Goal: Transaction & Acquisition: Purchase product/service

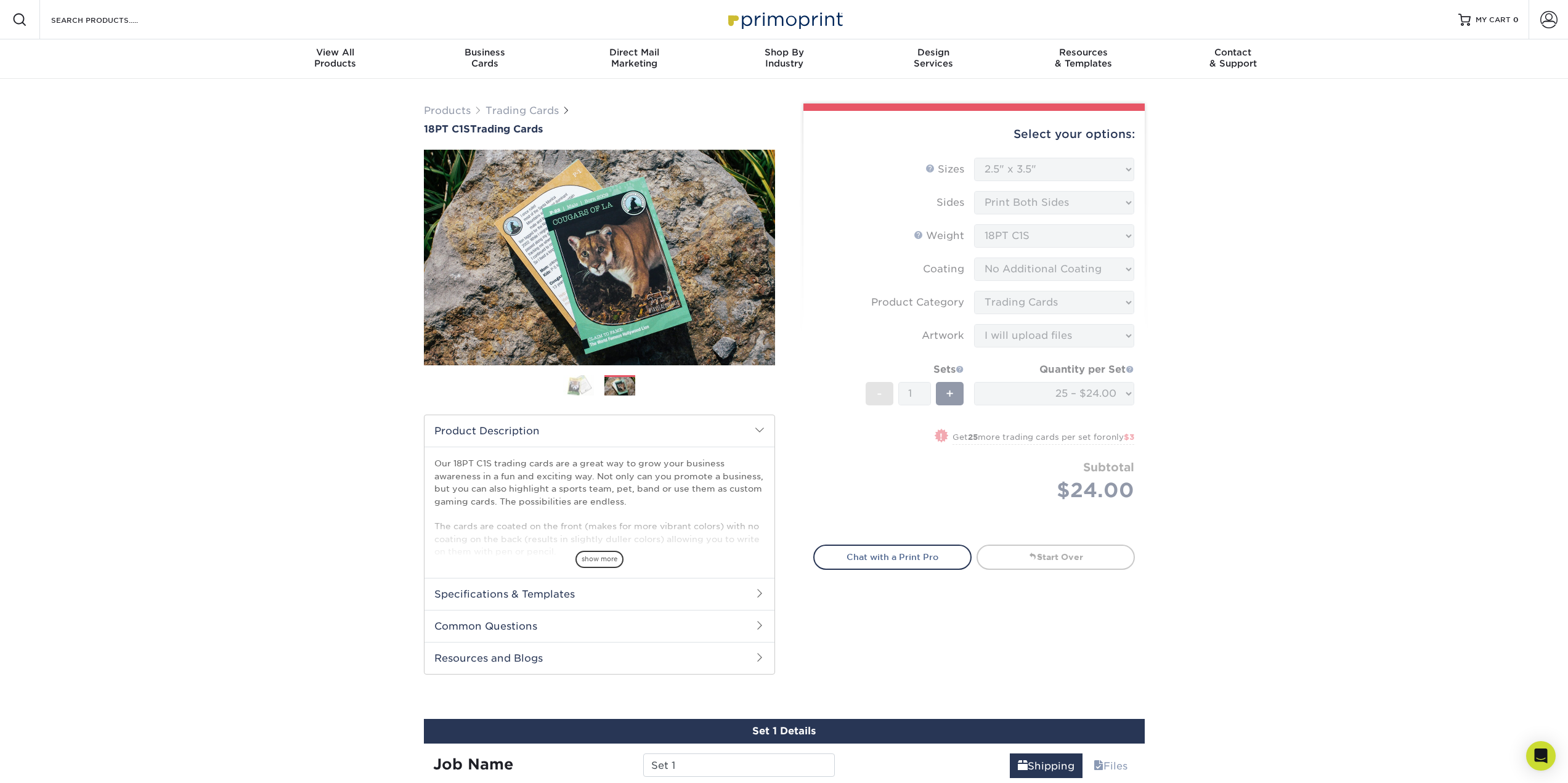
select select "2.50x3.50"
select select "upload"
select select "93496b82-97d9-442a-849d-a6c043c823b6"
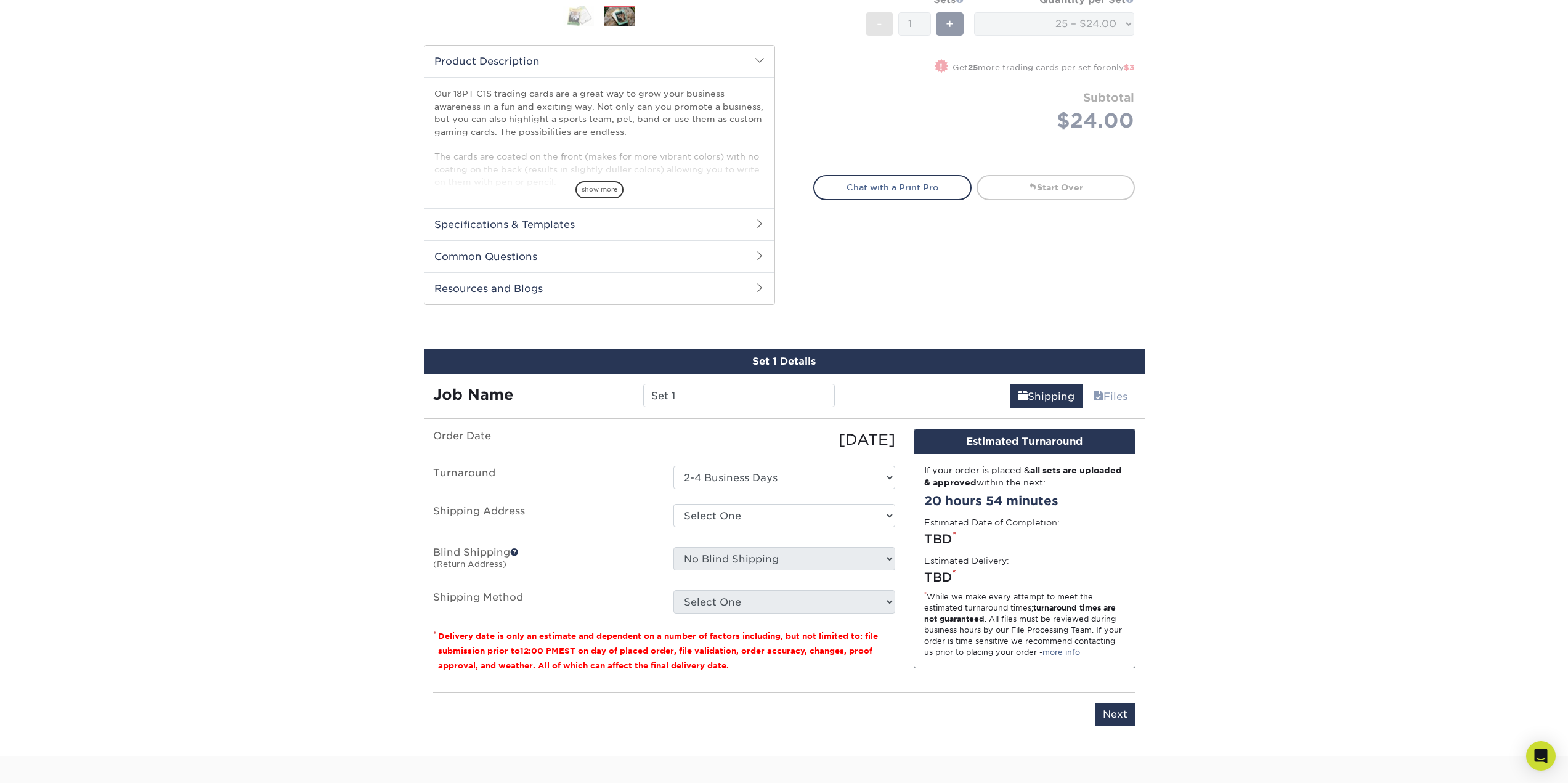
scroll to position [431, 0]
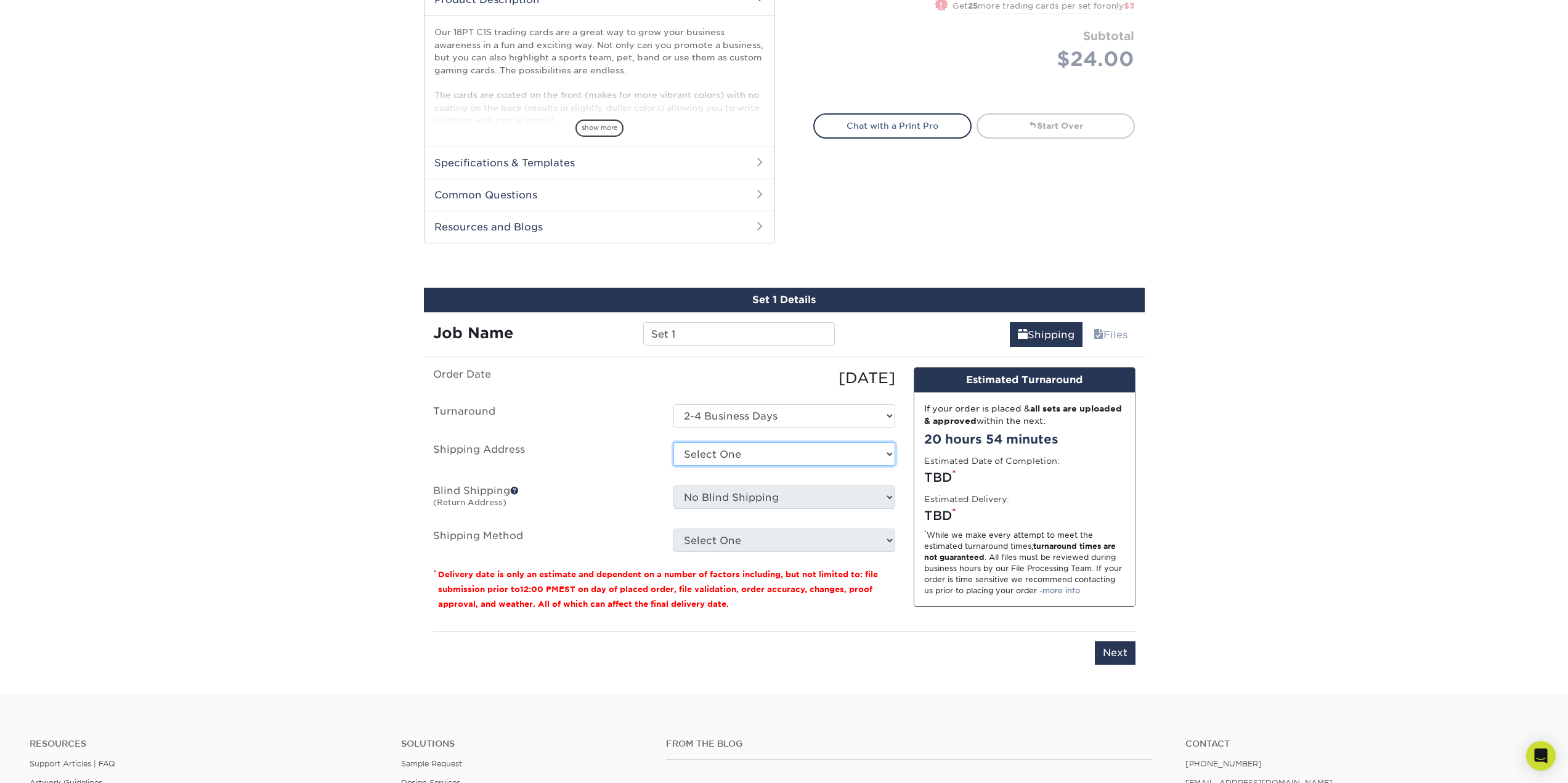
click at [706, 455] on select "Select One + Add New Address - Login" at bounding box center [784, 454] width 222 height 24
select select "newaddress"
click at [673, 442] on select "Select One + Add New Address - Login" at bounding box center [784, 454] width 222 height 24
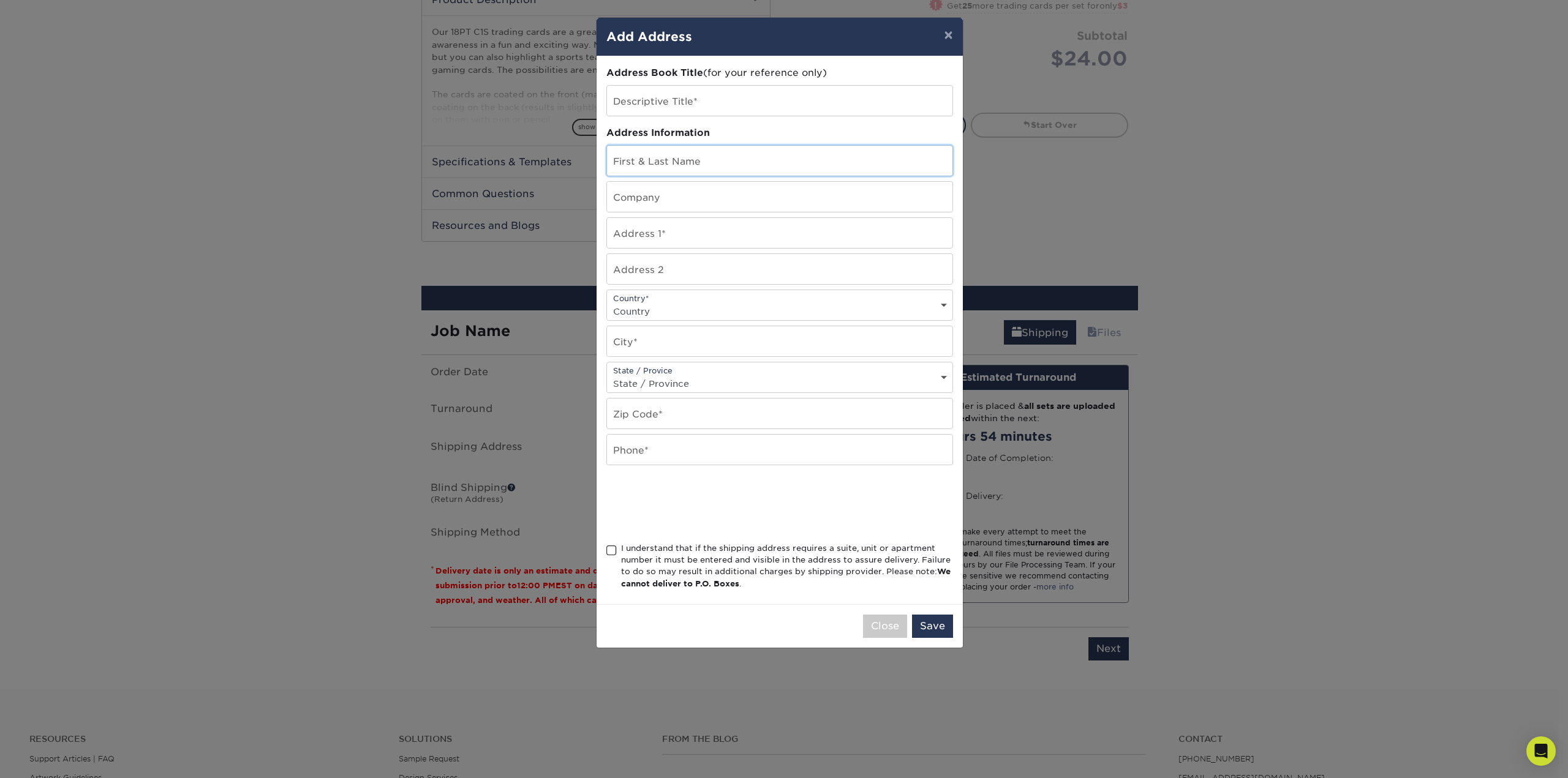
click at [655, 155] on input "text" at bounding box center [779, 160] width 345 height 30
type input "[PERSON_NAME]"
type input "[STREET_ADDRESS]"
select select "US"
type input "[PERSON_NAME]"
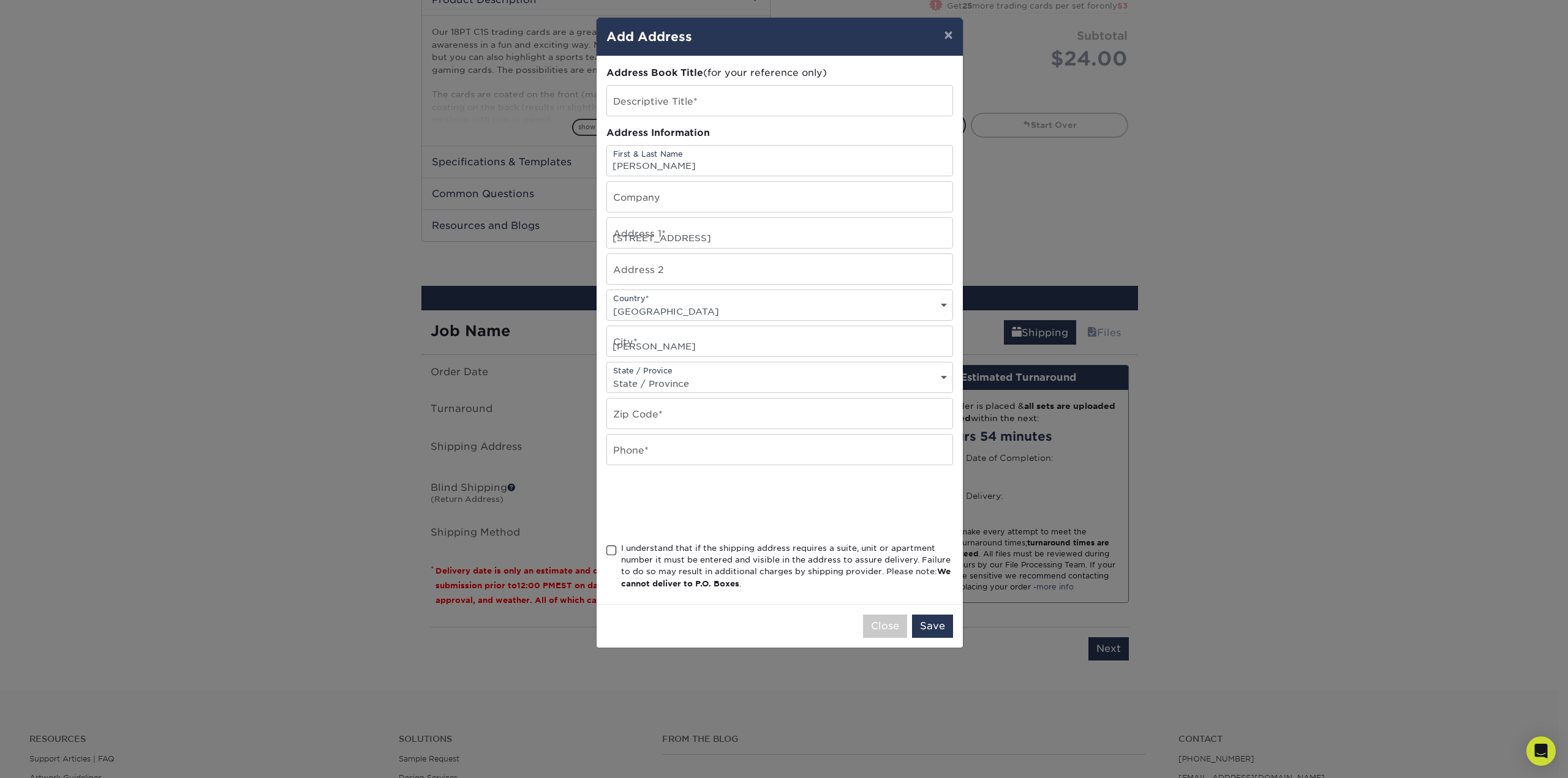
select select "IN"
type input "47523"
type input "8126610028"
click at [609, 554] on span at bounding box center [611, 550] width 11 height 12
click at [0, 0] on input "I understand that if the shipping address requires a suite, unit or apartment n…" at bounding box center [0, 0] width 0 height 0
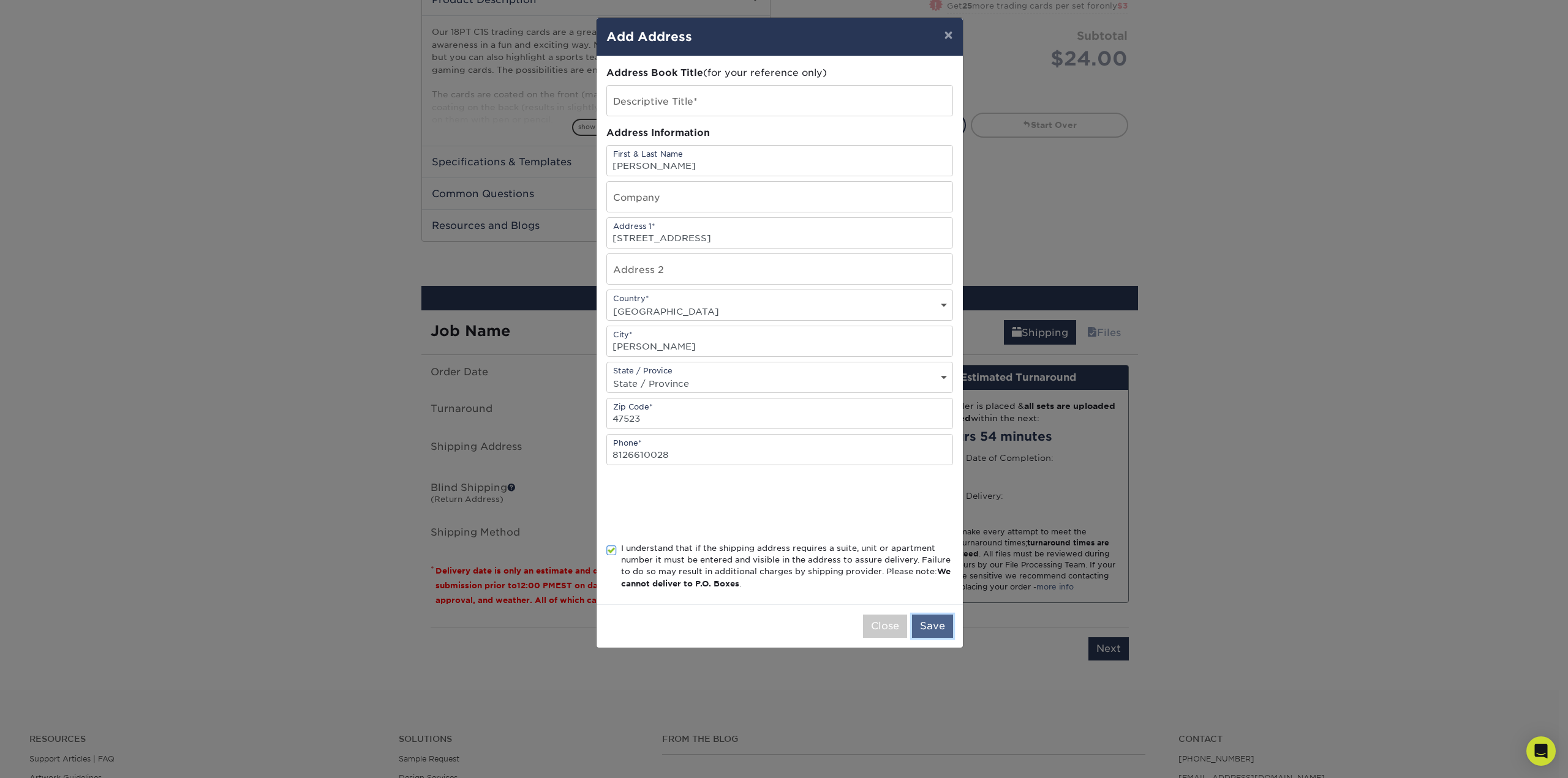
click at [934, 626] on button "Save" at bounding box center [932, 626] width 41 height 24
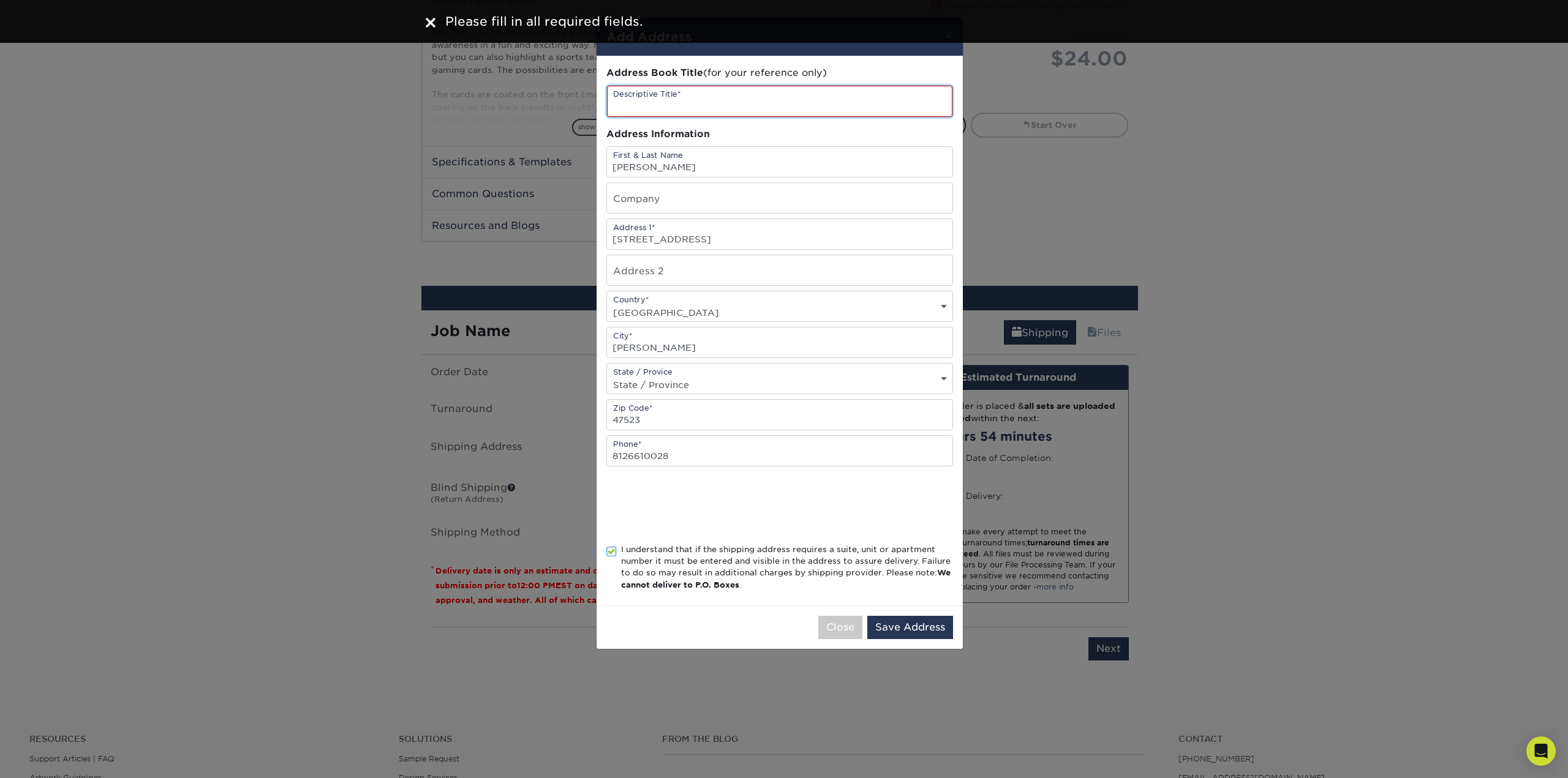
click at [703, 105] on input "text" at bounding box center [779, 101] width 345 height 31
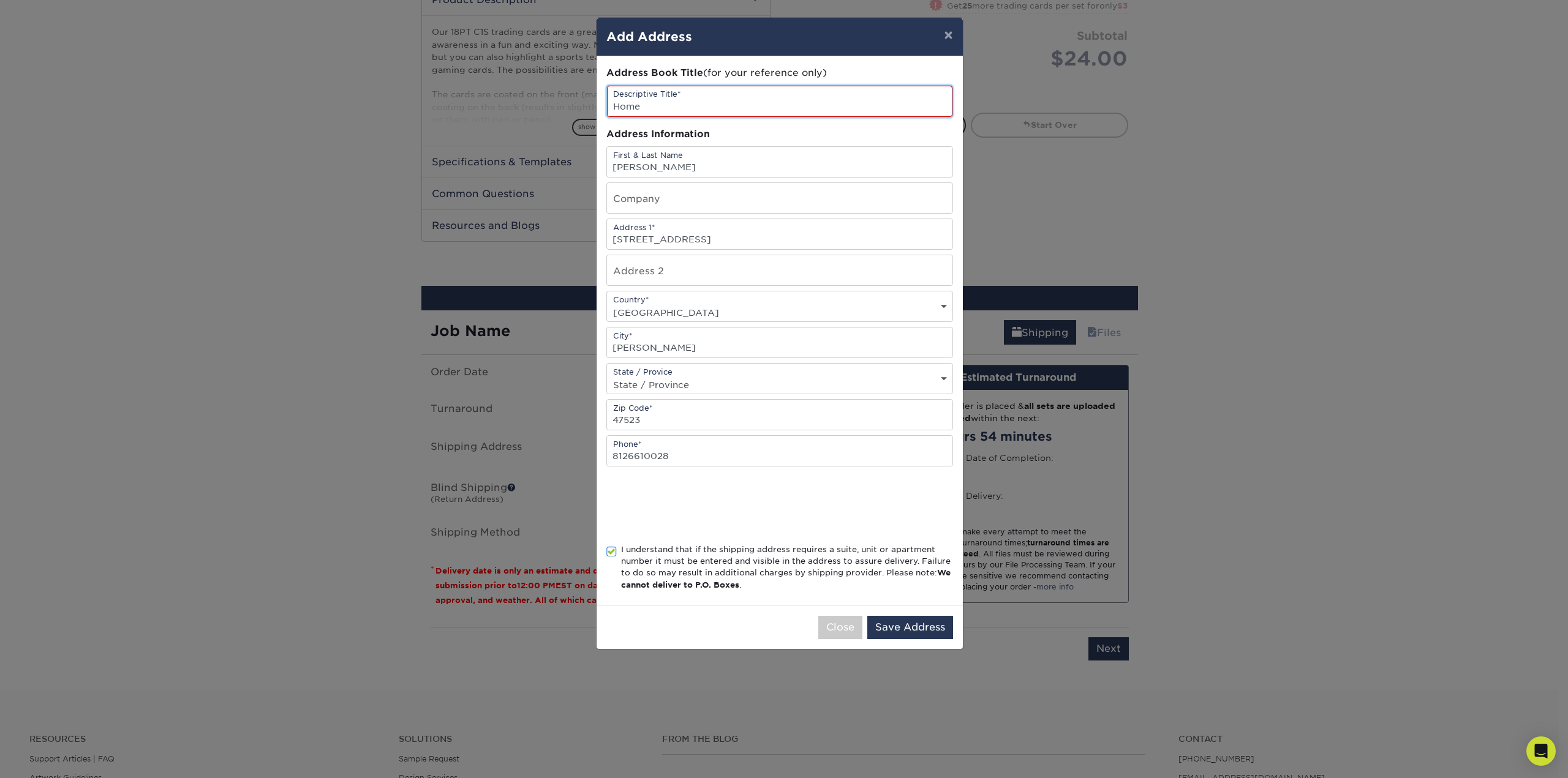
type input "Home"
click at [734, 192] on input "text" at bounding box center [779, 198] width 345 height 30
type input "[PERSON_NAME] Studios"
click at [653, 165] on input "[PERSON_NAME]" at bounding box center [779, 162] width 345 height 30
type input "[PERSON_NAME]"
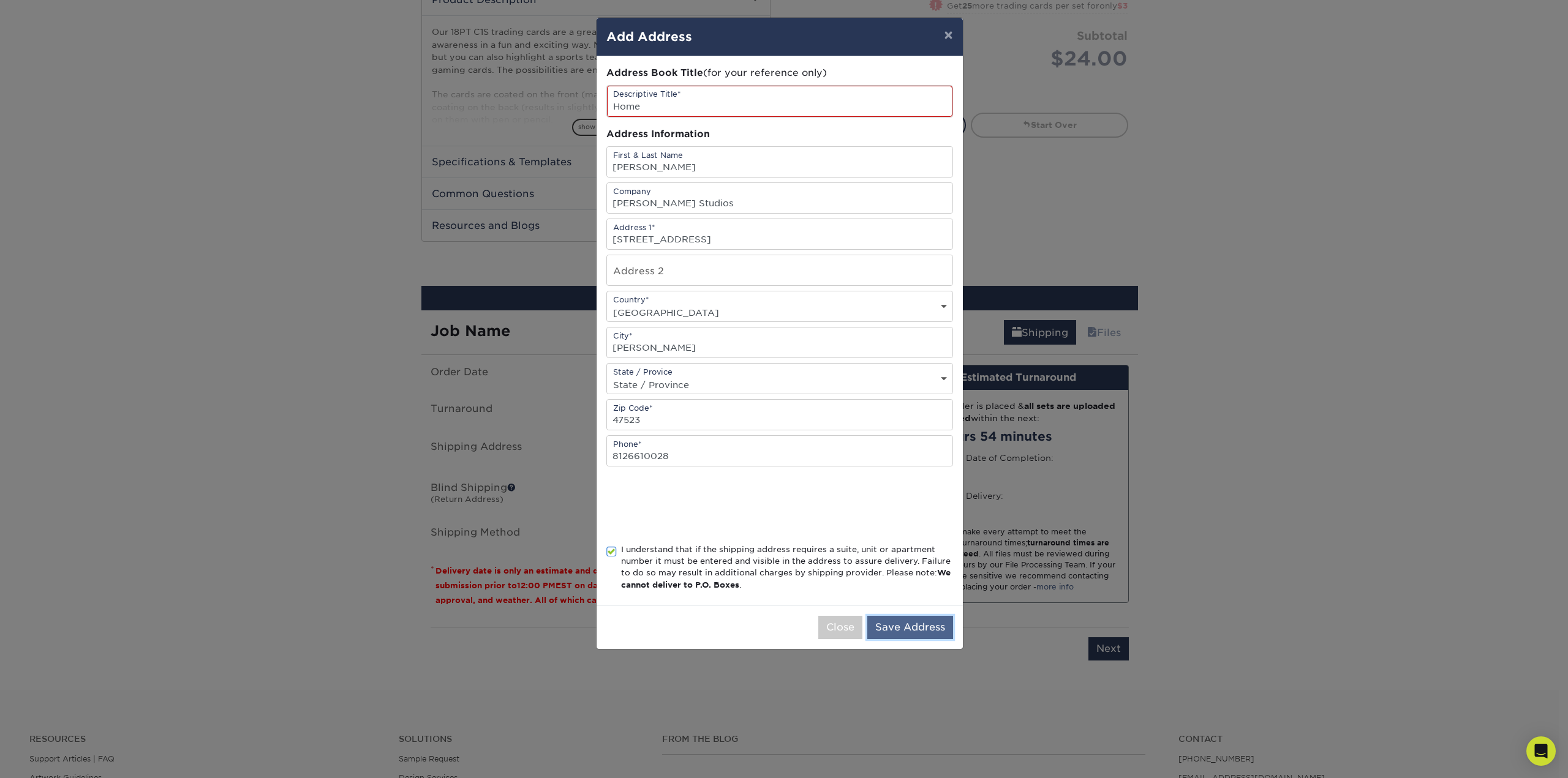
click at [919, 623] on button "Save Address" at bounding box center [910, 627] width 86 height 24
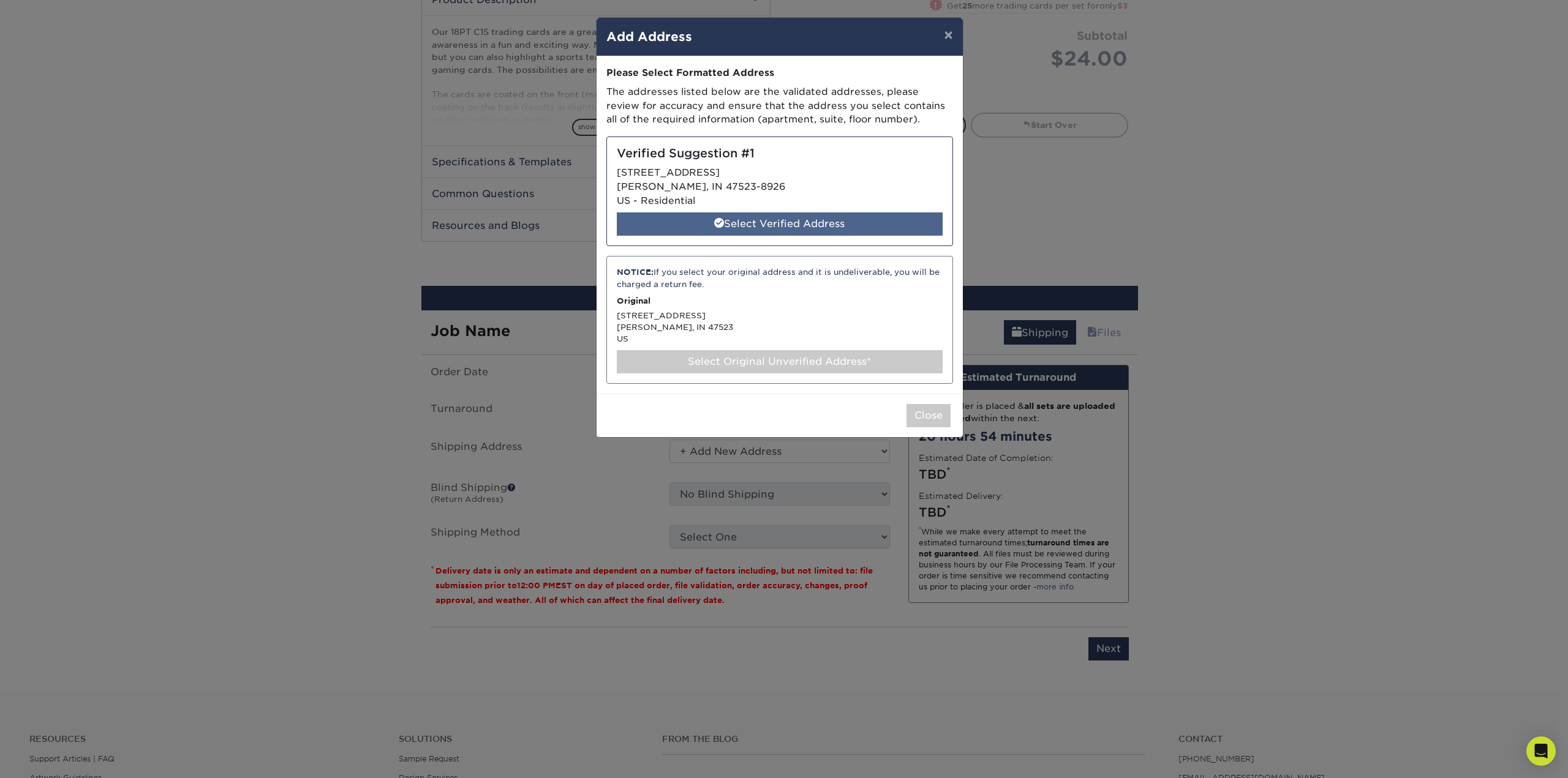
click at [763, 228] on div "Select Verified Address" at bounding box center [780, 224] width 326 height 24
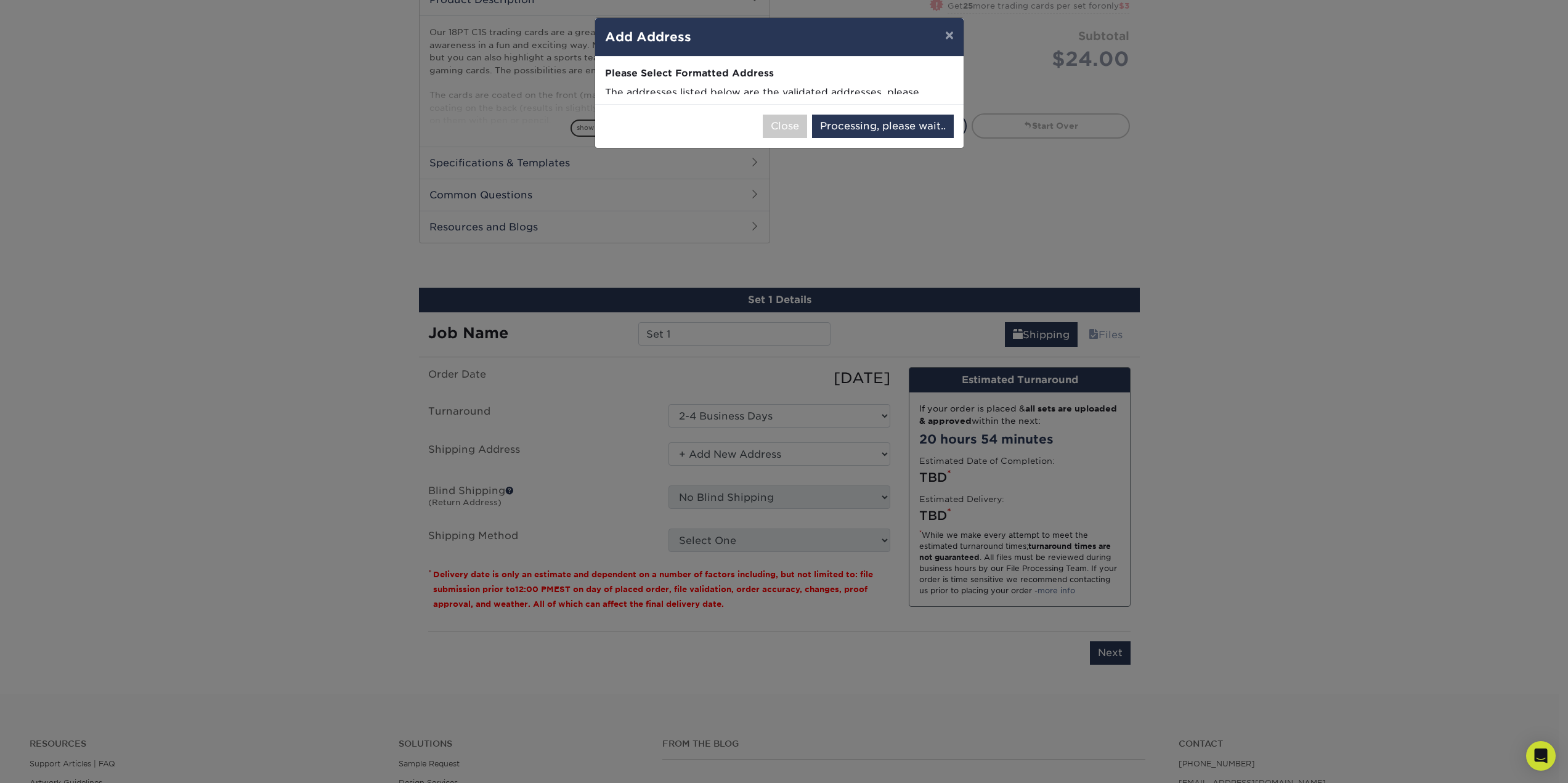
select select "286764"
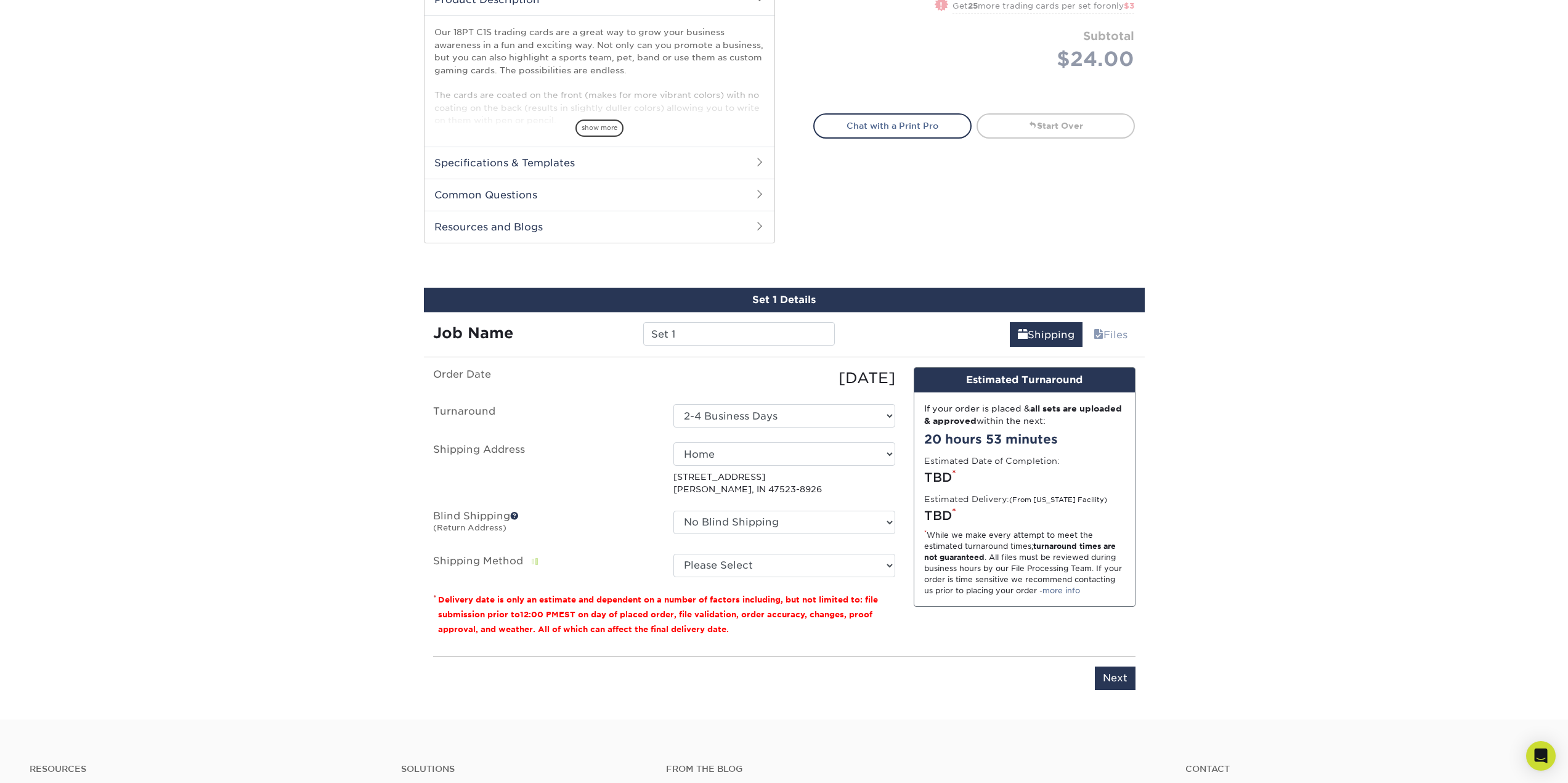
click at [751, 528] on select "No Blind Shipping + Add New Address" at bounding box center [784, 522] width 222 height 24
click at [771, 536] on div "No Blind Shipping + Add New Address" at bounding box center [784, 524] width 240 height 28
click at [776, 517] on select "No Blind Shipping + Add New Address" at bounding box center [784, 522] width 222 height 24
click at [755, 524] on select "No Blind Shipping + Add New Address" at bounding box center [784, 522] width 222 height 24
click at [756, 559] on select "Please Select 3 Day Shipping Service (+$21.59) 2 Day Air Shipping (+$22.09) Gro…" at bounding box center [784, 565] width 222 height 24
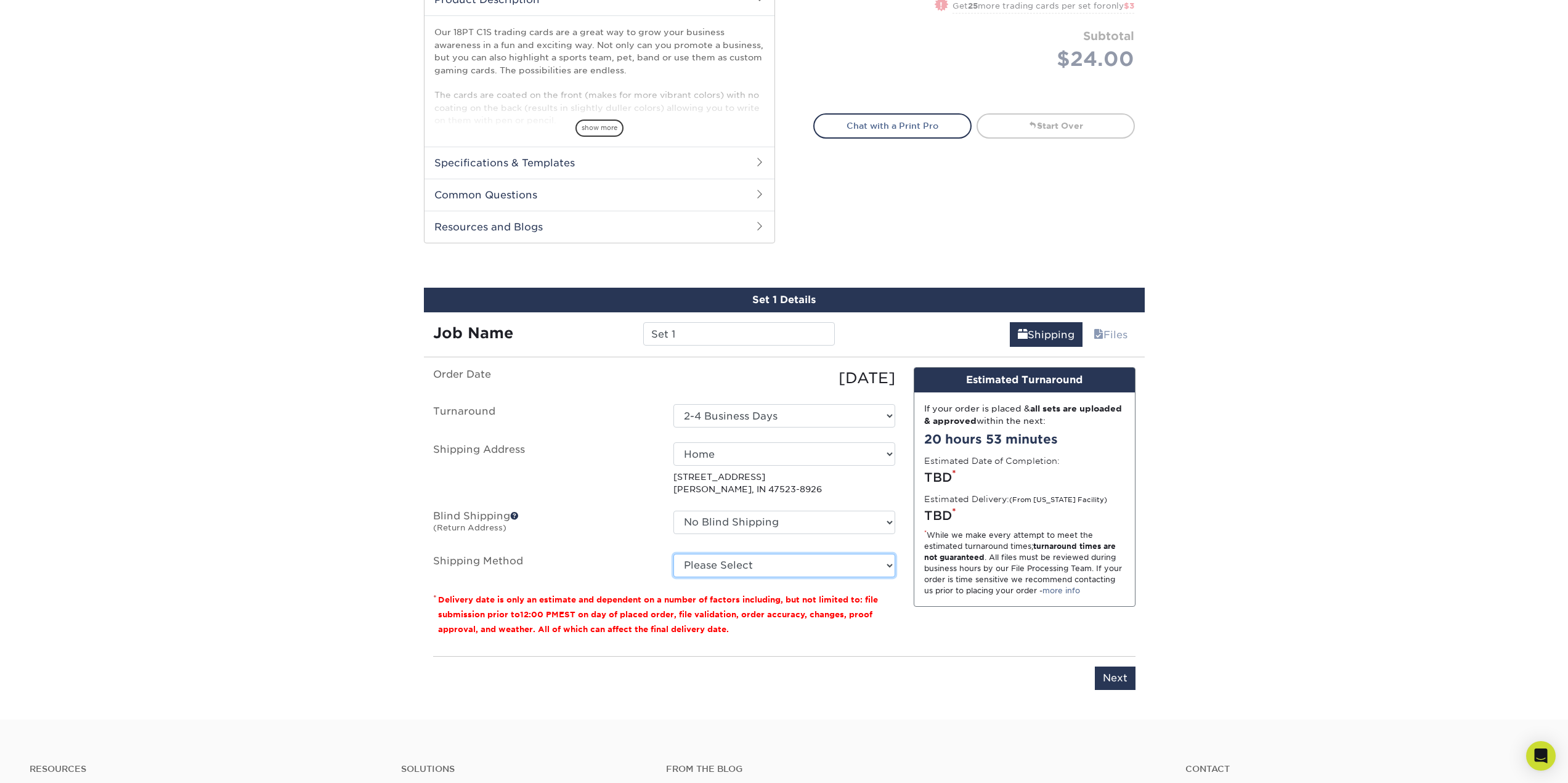
select select "12"
click at [673, 554] on select "Please Select 3 Day Shipping Service (+$21.59) 2 Day Air Shipping (+$22.09) Gro…" at bounding box center [784, 565] width 222 height 24
click at [754, 564] on select "Please Select 3 Day Shipping Service (+$21.59) 2 Day Air Shipping (+$22.09) Gro…" at bounding box center [784, 565] width 222 height 24
click at [964, 640] on div "Design Estimated Turnaround If your order is placed & all sets are uploaded & a…" at bounding box center [1024, 507] width 240 height 279
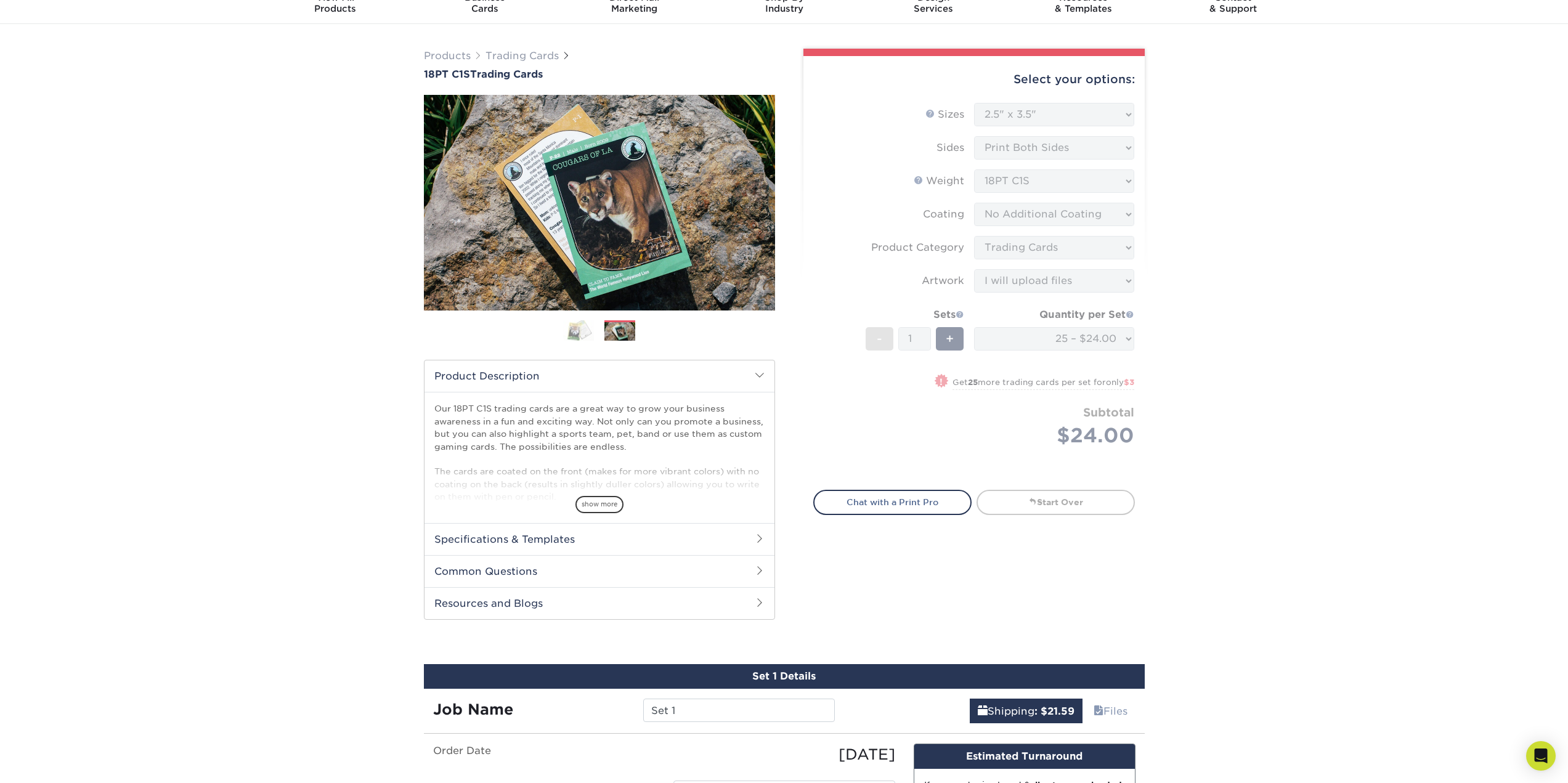
scroll to position [0, 0]
